Goal: Navigation & Orientation: Find specific page/section

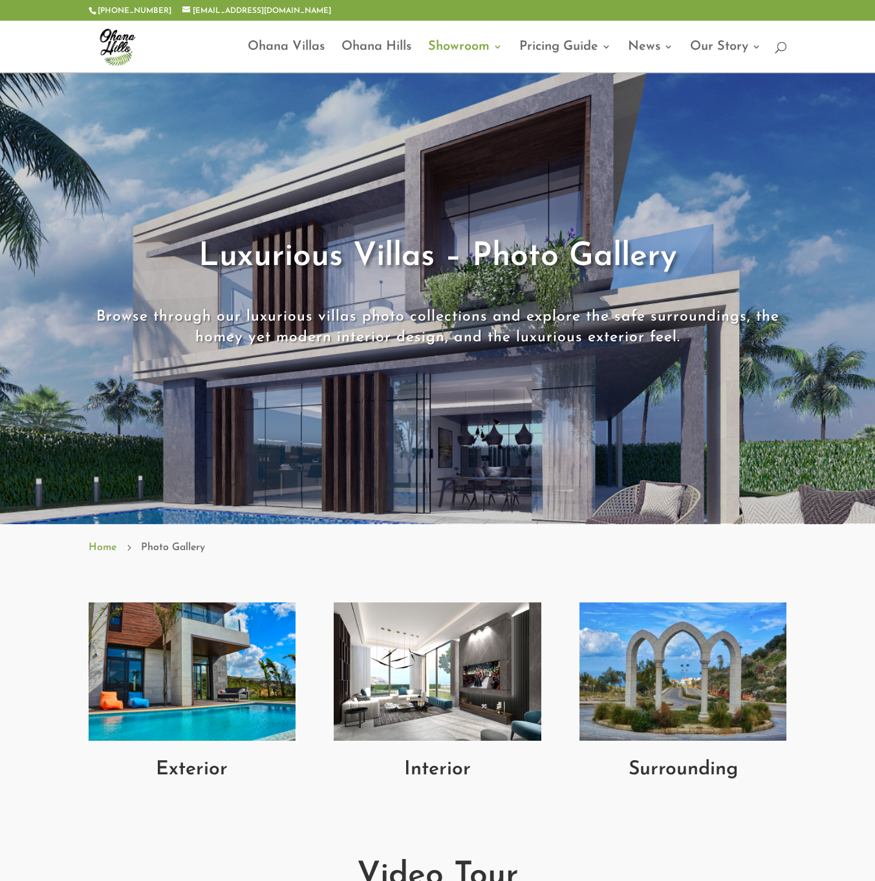
click at [193, 667] on img at bounding box center [192, 672] width 207 height 138
click at [464, 656] on img at bounding box center [437, 672] width 207 height 138
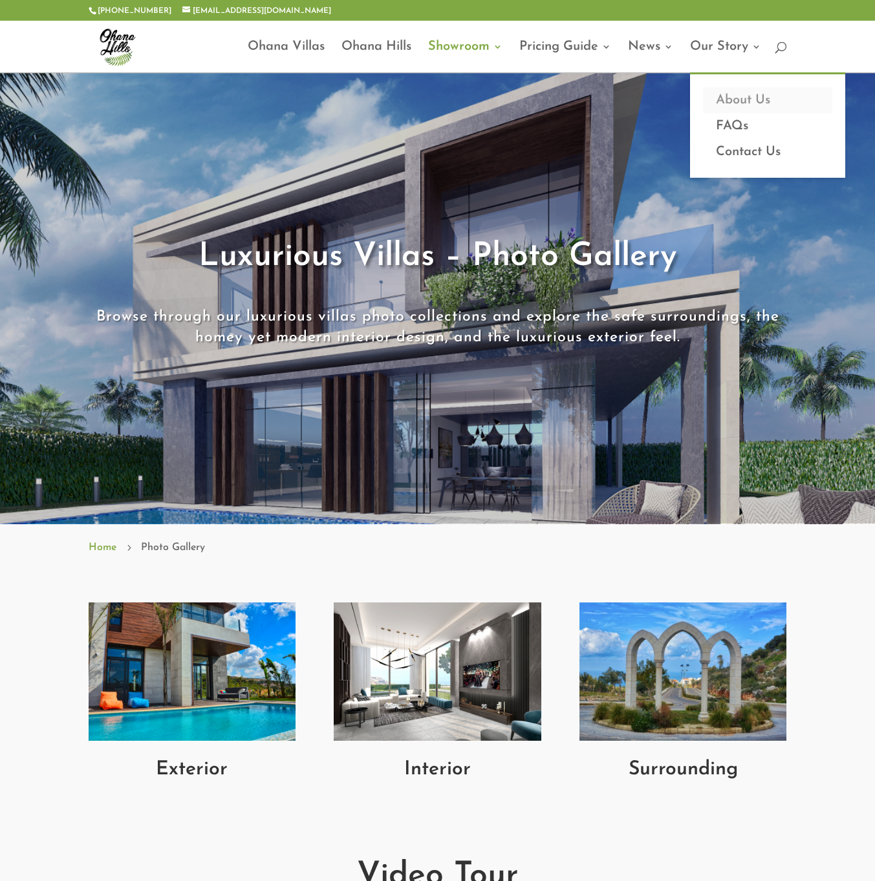
click at [750, 97] on link "About Us" at bounding box center [767, 100] width 129 height 26
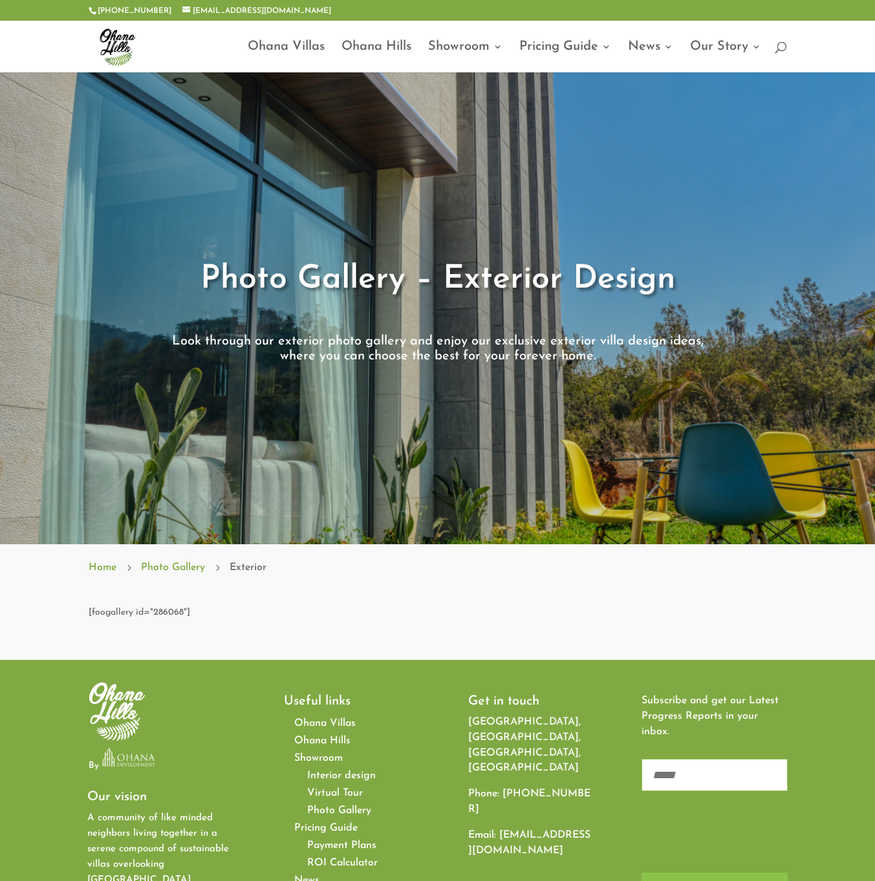
click at [801, 312] on span at bounding box center [437, 308] width 875 height 472
drag, startPoint x: 786, startPoint y: 314, endPoint x: 777, endPoint y: 317, distance: 10.2
click at [786, 314] on div "Photo Gallery – Exterior Design" at bounding box center [438, 283] width 698 height 63
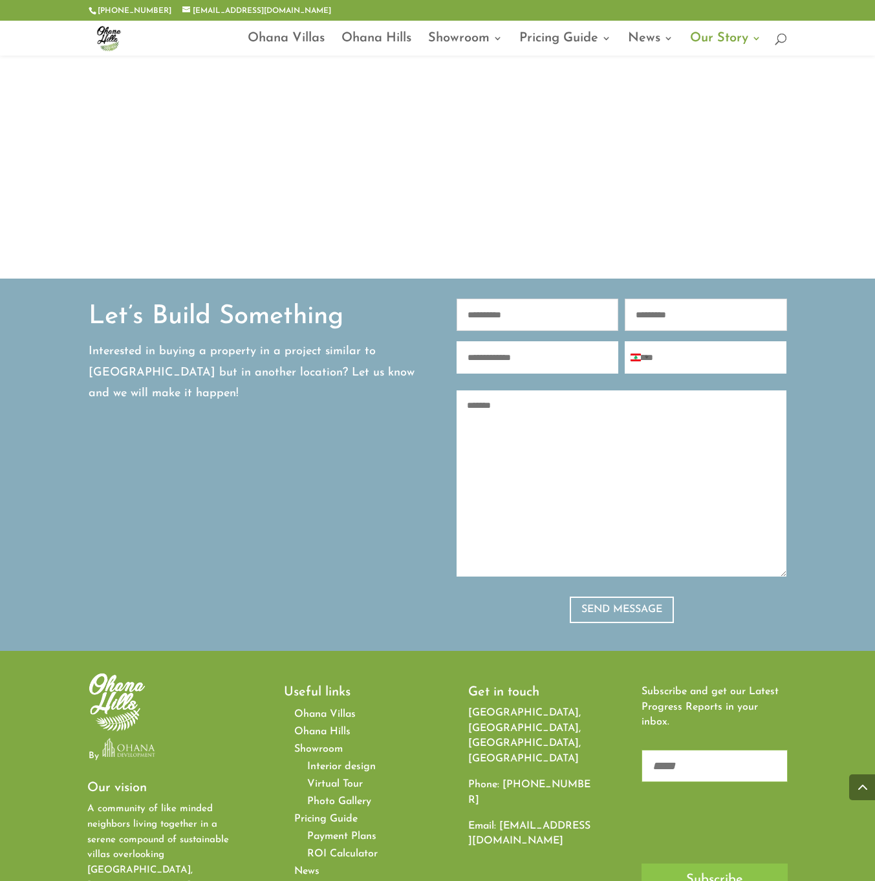
scroll to position [1112, 0]
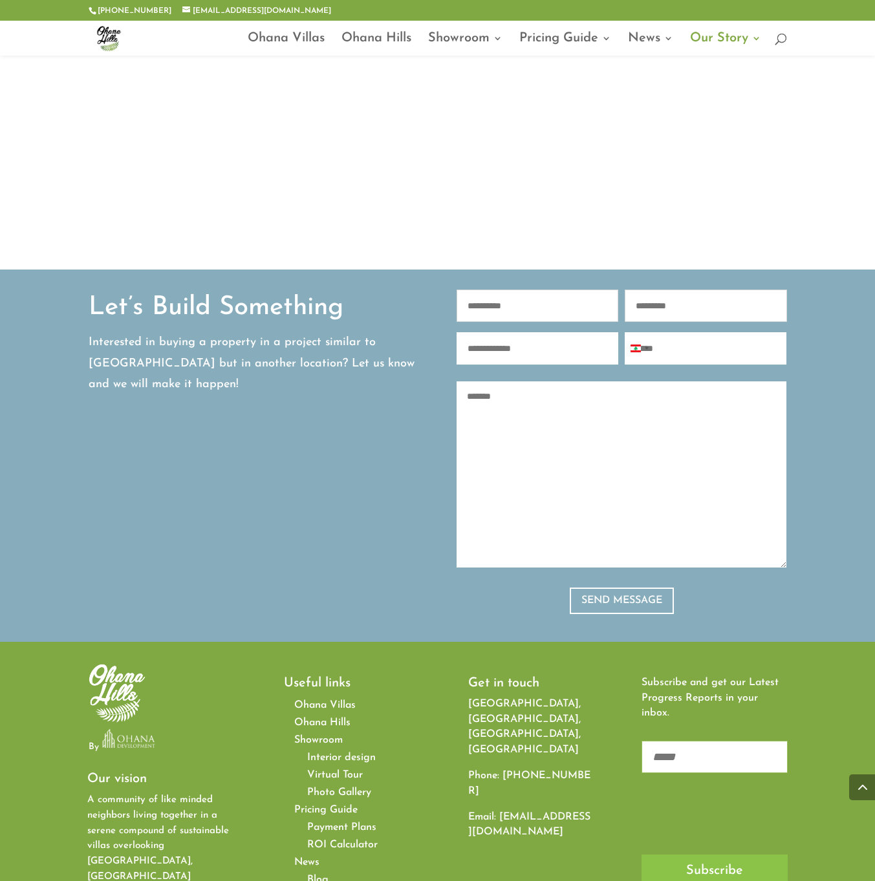
click at [319, 770] on span "Virtual Tour" at bounding box center [335, 775] width 56 height 10
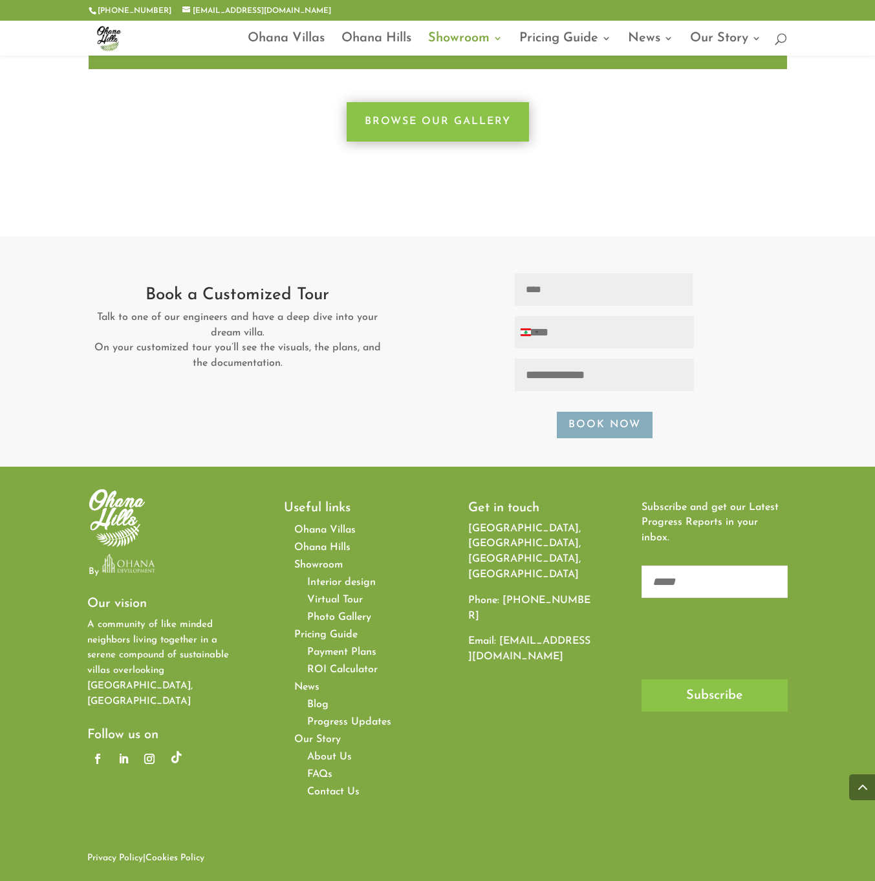
scroll to position [562, 0]
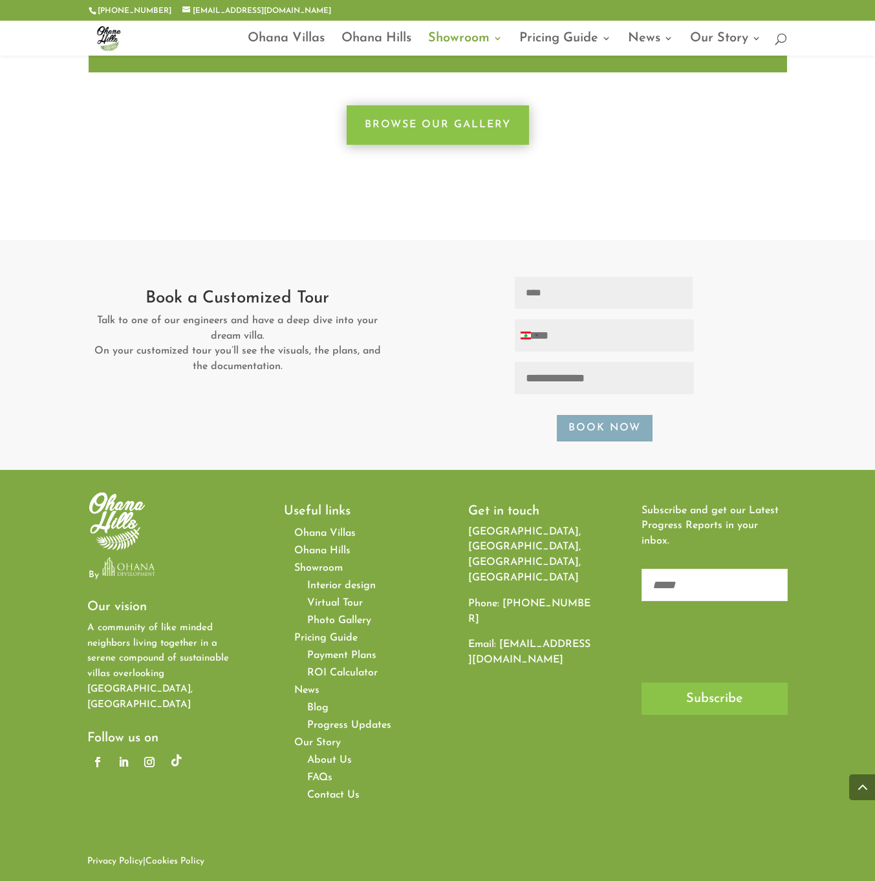
click at [330, 651] on span "Payment Plans" at bounding box center [341, 656] width 69 height 10
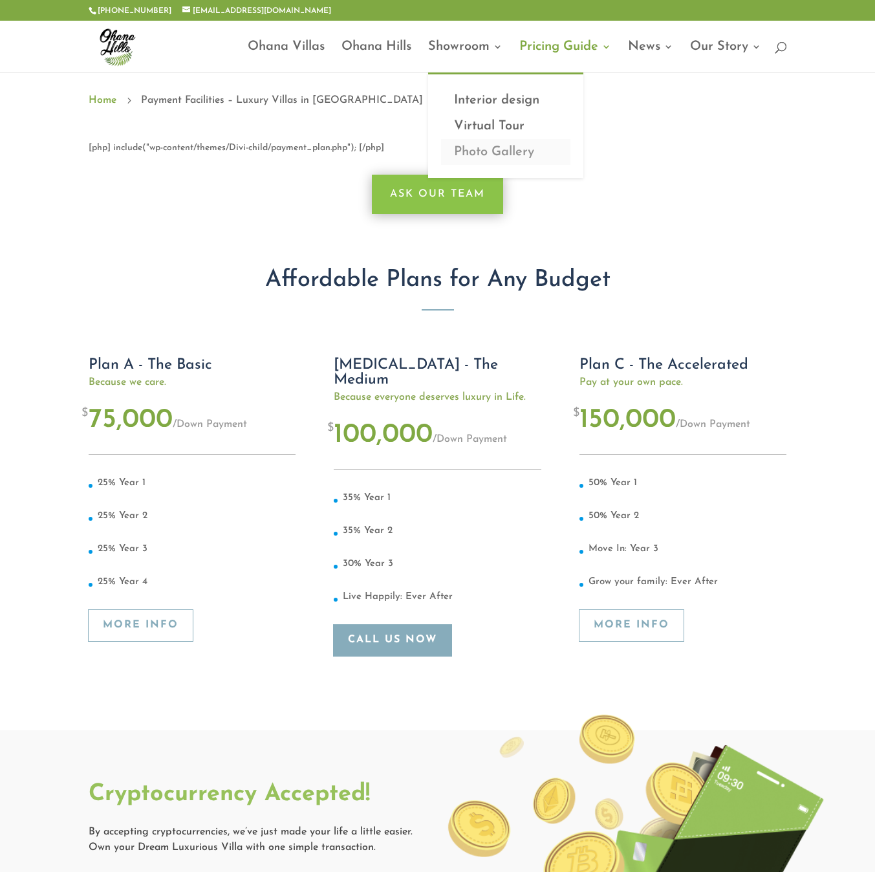
click at [462, 154] on link "Photo Gallery" at bounding box center [505, 152] width 129 height 26
